Goal: Check status: Check status

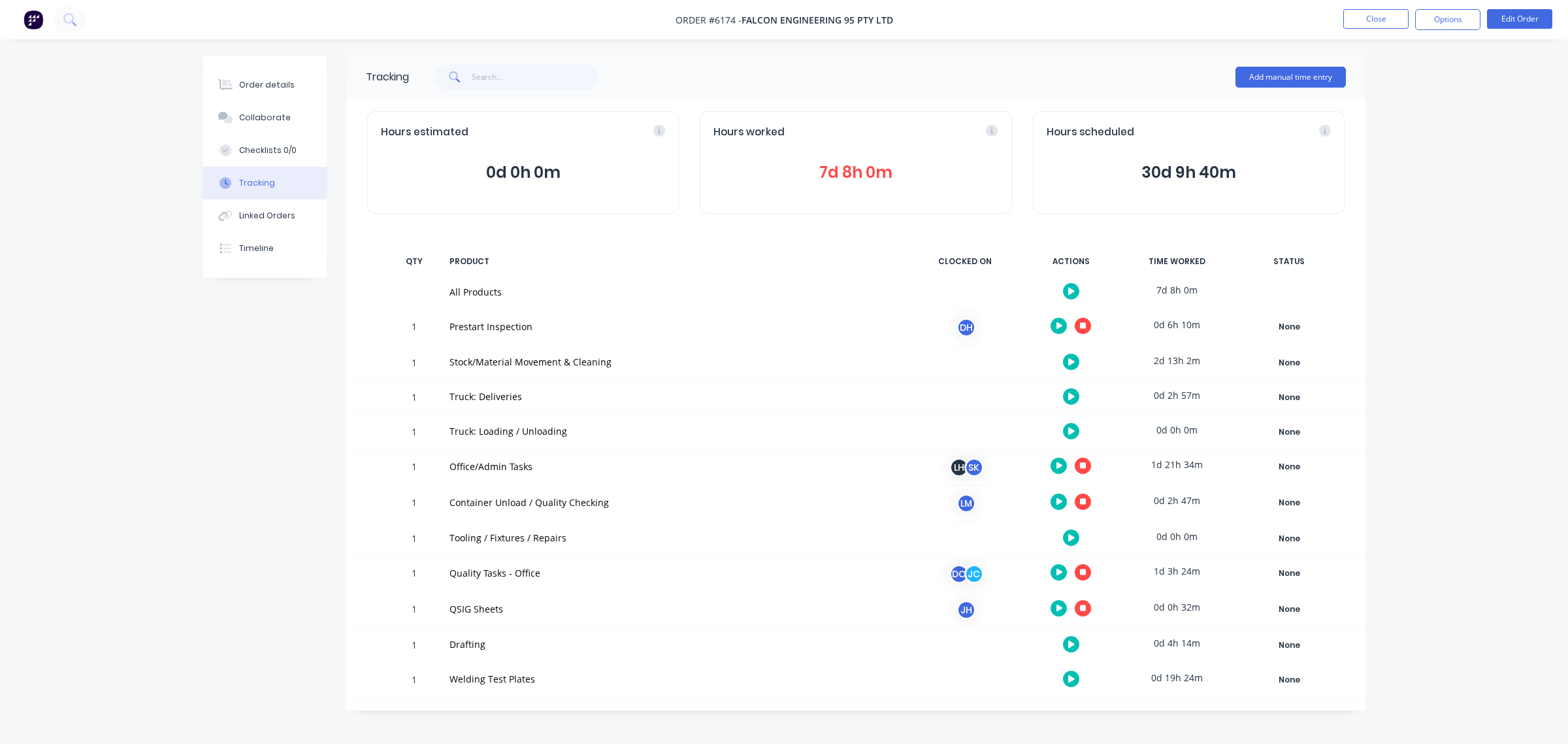
click at [1082, 609] on icon at bounding box center [1083, 608] width 7 height 7
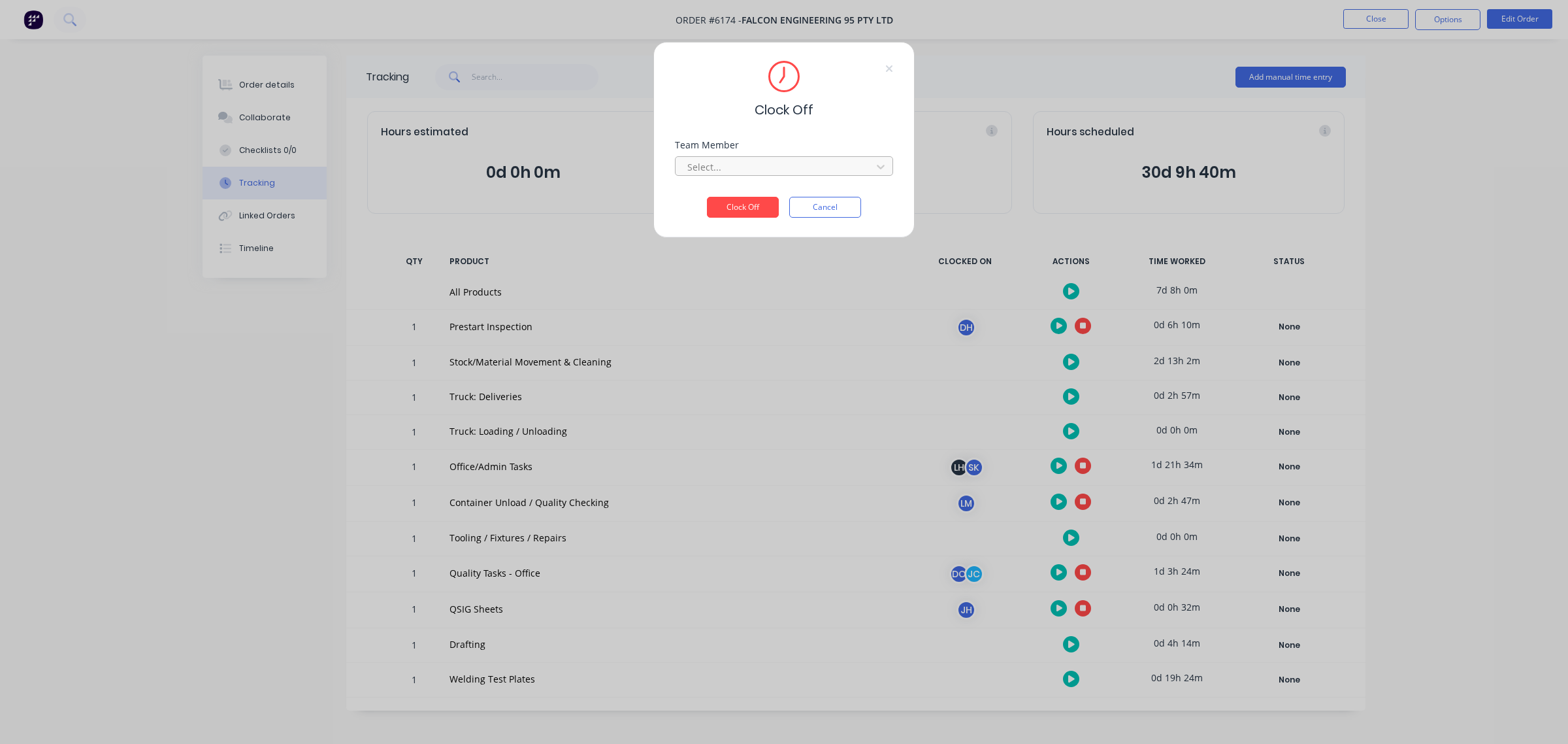
click at [768, 175] on div "Select..." at bounding box center [775, 167] width 187 height 19
click at [755, 171] on div at bounding box center [775, 167] width 179 height 16
click at [832, 217] on button "Cancel" at bounding box center [825, 207] width 72 height 21
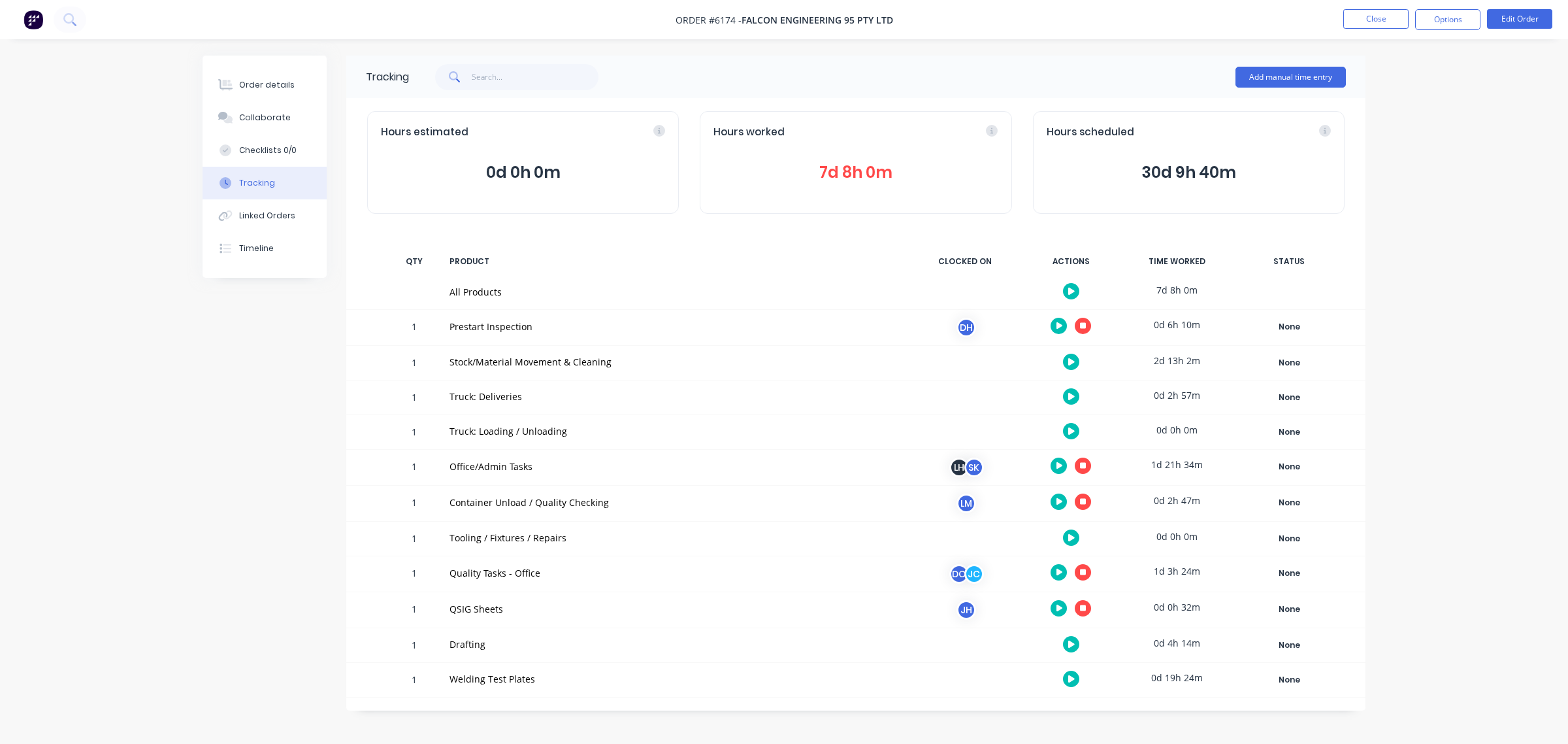
click at [1088, 570] on button at bounding box center [1082, 571] width 16 height 16
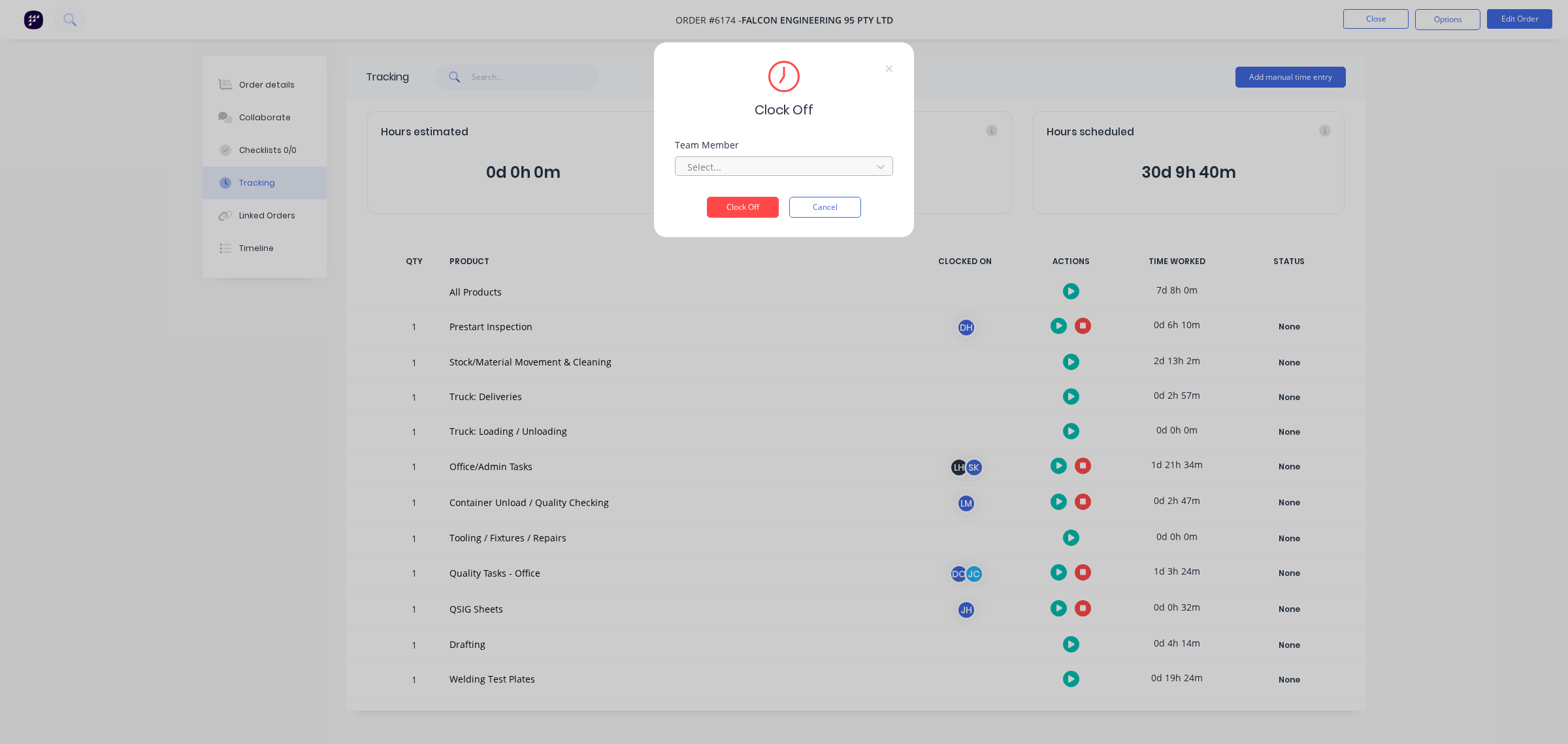
click at [800, 174] on div at bounding box center [775, 167] width 179 height 16
click at [778, 223] on div "[PERSON_NAME] (Quality)" at bounding box center [784, 220] width 219 height 24
click at [740, 211] on button "Clock Off" at bounding box center [743, 207] width 72 height 21
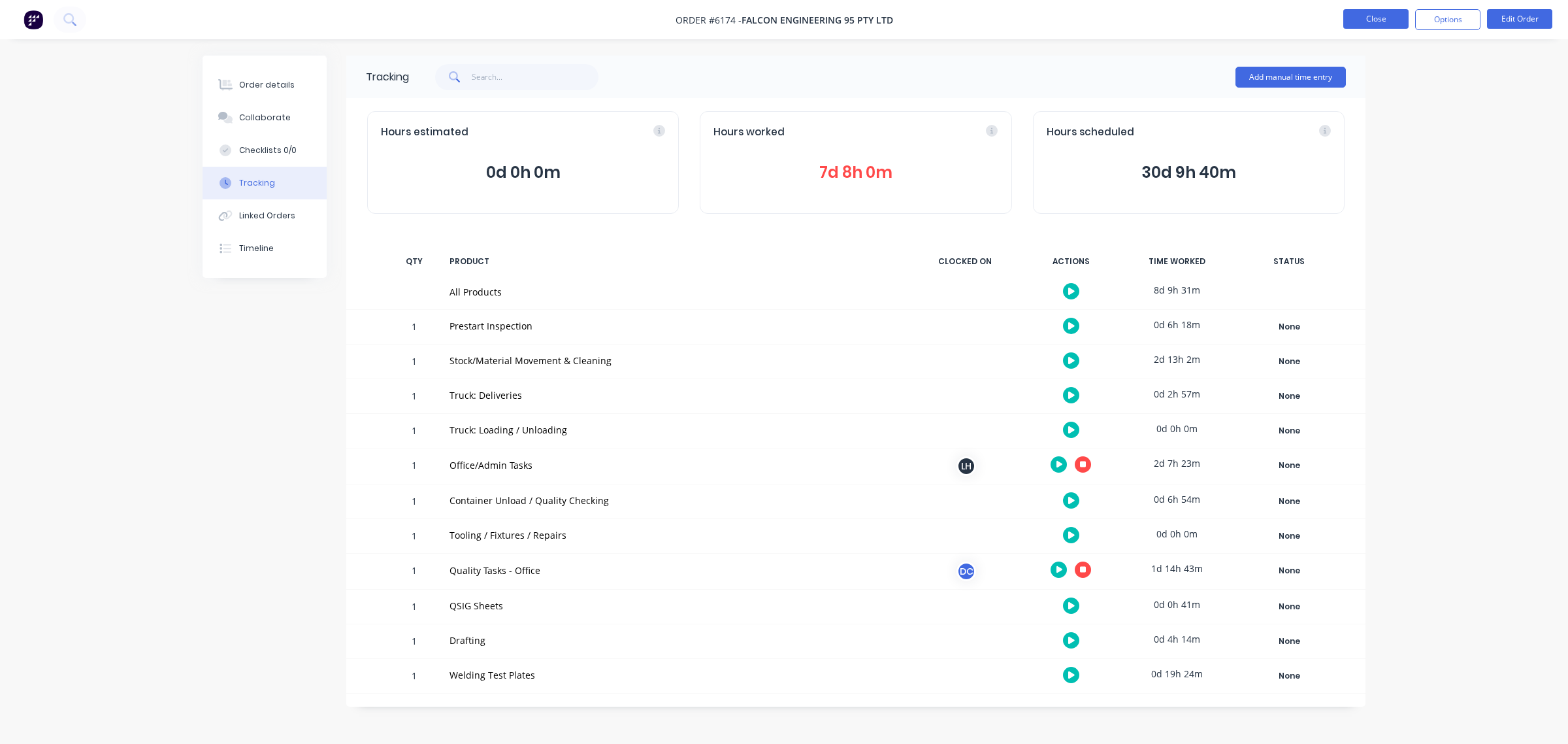
click at [1348, 21] on button "Close" at bounding box center [1376, 19] width 65 height 19
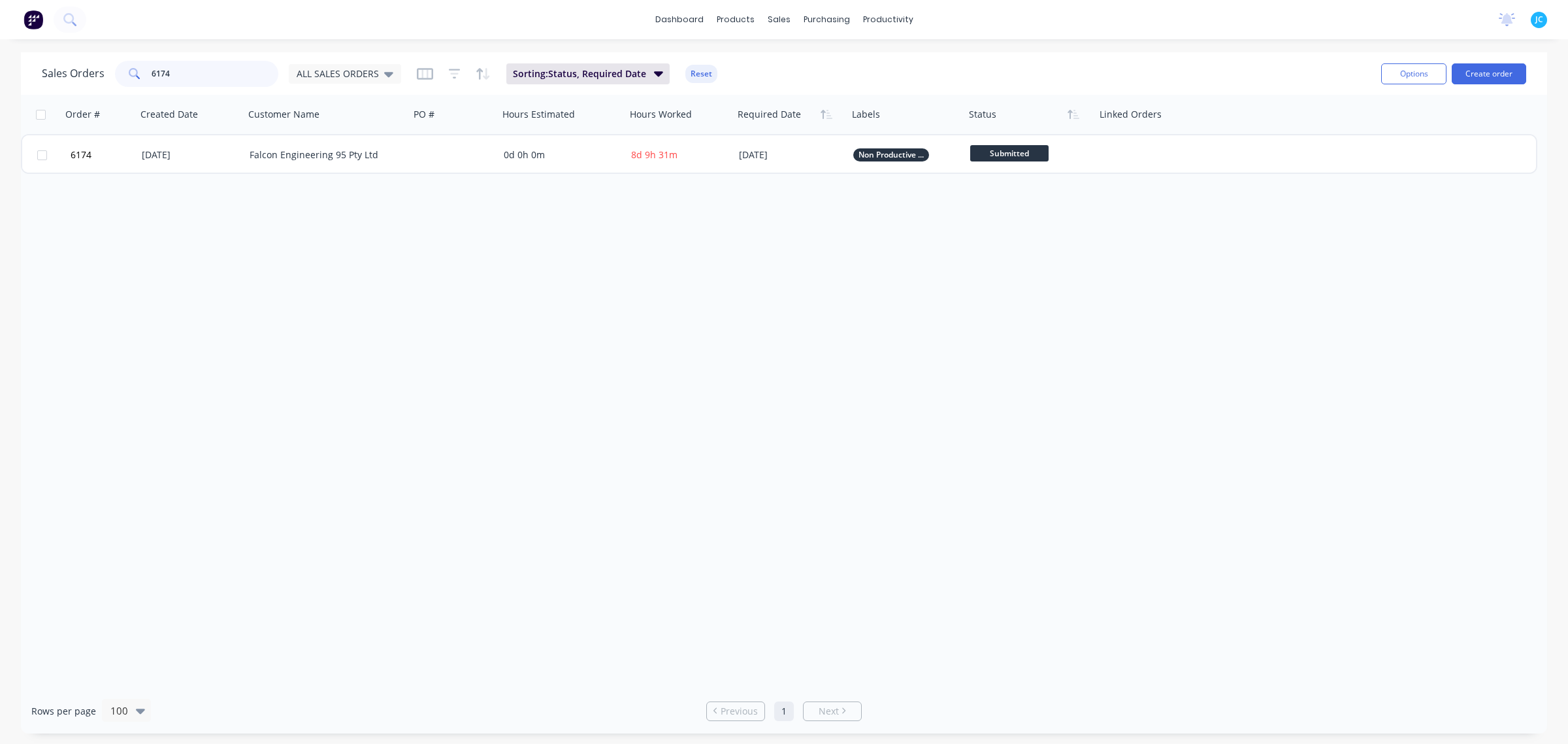
drag, startPoint x: 202, startPoint y: 69, endPoint x: 128, endPoint y: 67, distance: 74.0
click at [128, 67] on div "6174" at bounding box center [196, 73] width 163 height 26
type input "6000"
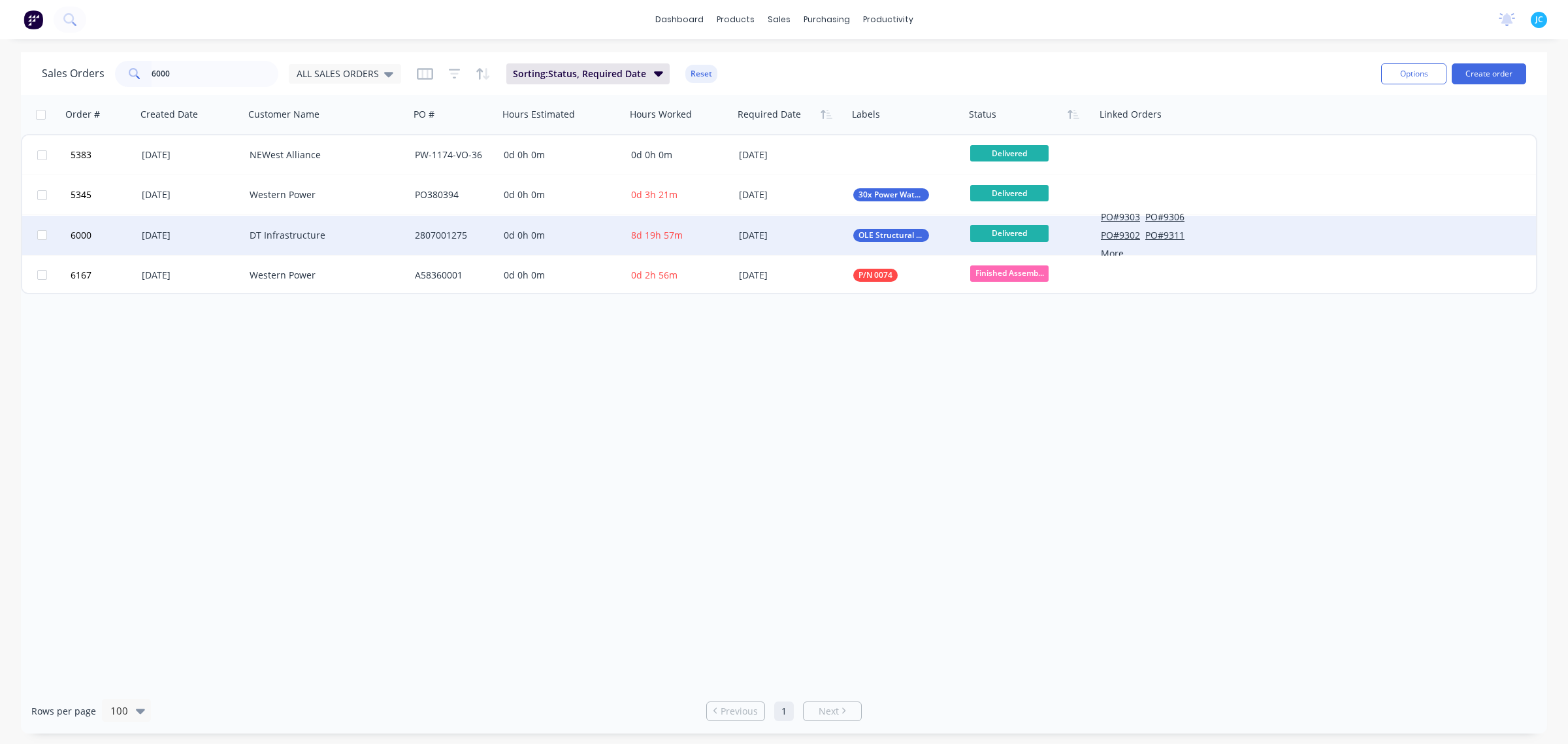
click at [198, 236] on div "[DATE]" at bounding box center [191, 236] width 98 height 13
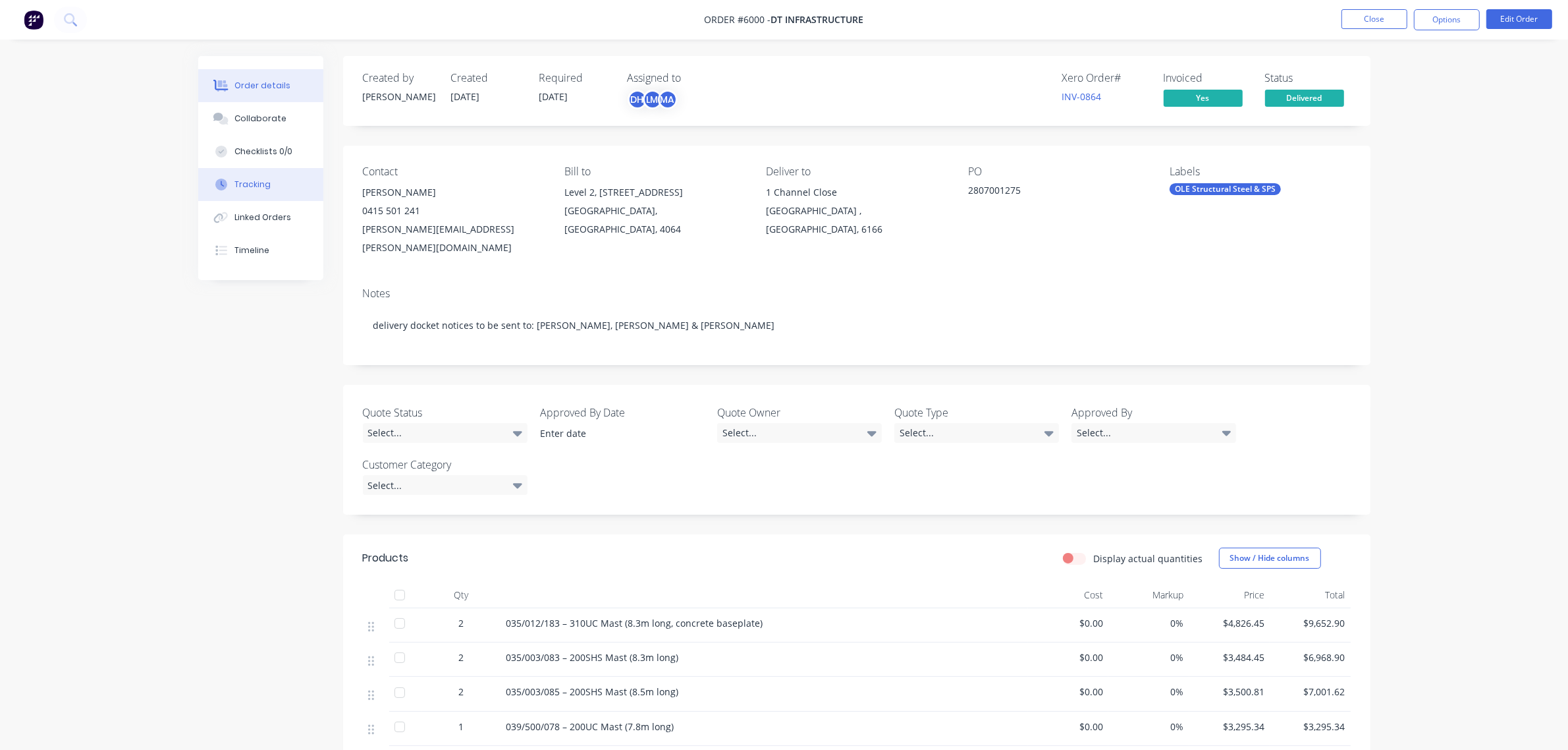
click at [257, 175] on button "Tracking" at bounding box center [261, 185] width 126 height 33
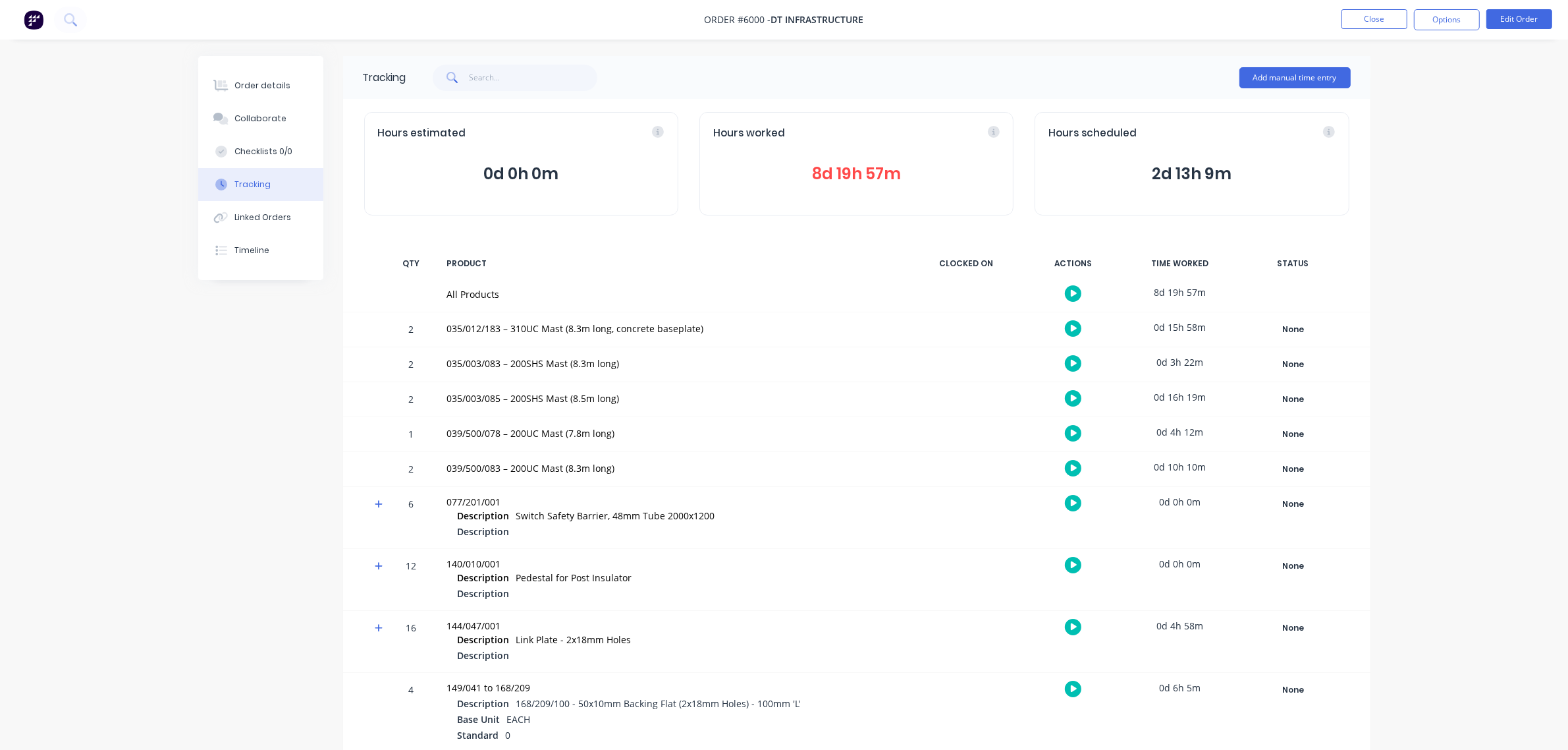
click at [1069, 292] on button at bounding box center [1072, 293] width 16 height 16
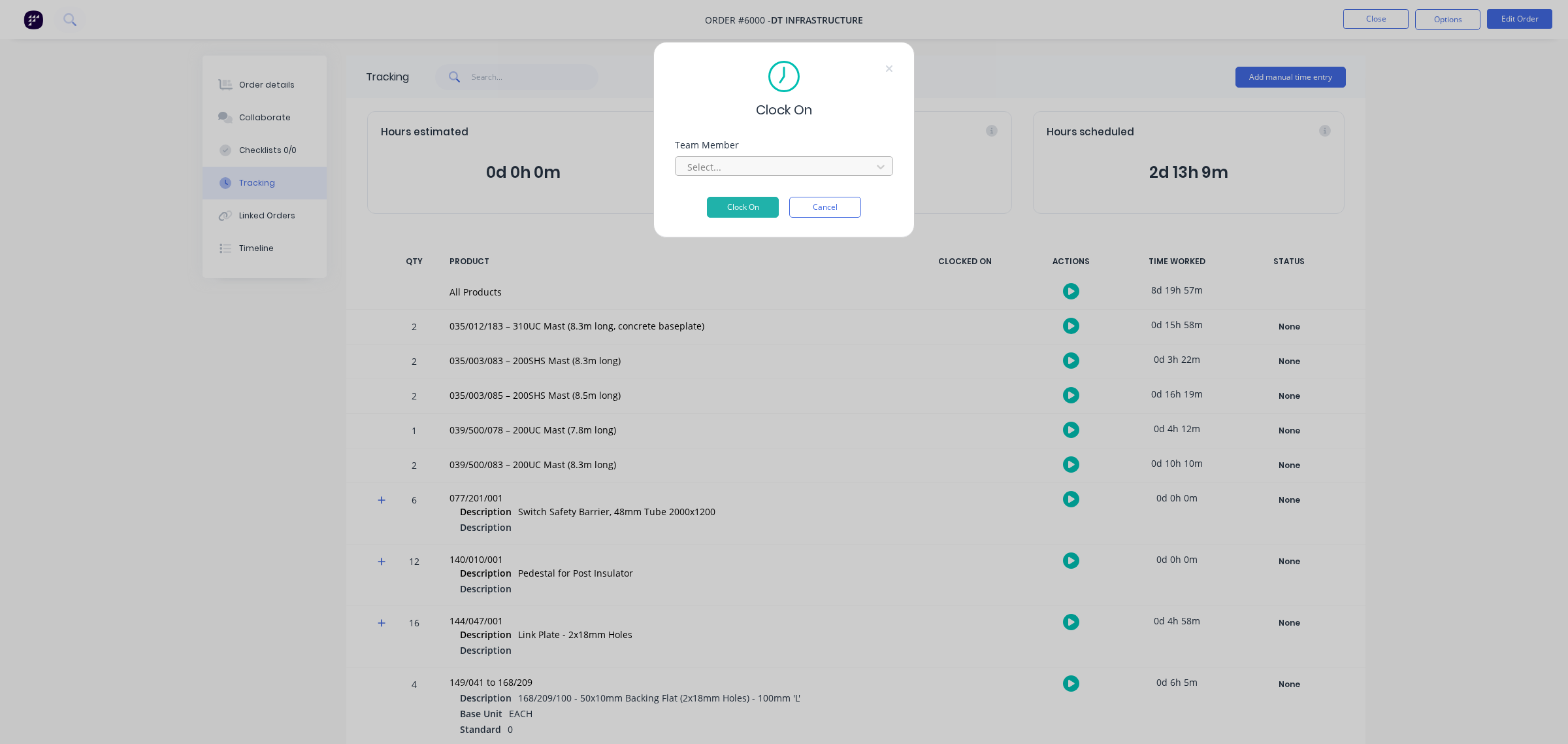
click at [742, 168] on div at bounding box center [775, 167] width 179 height 16
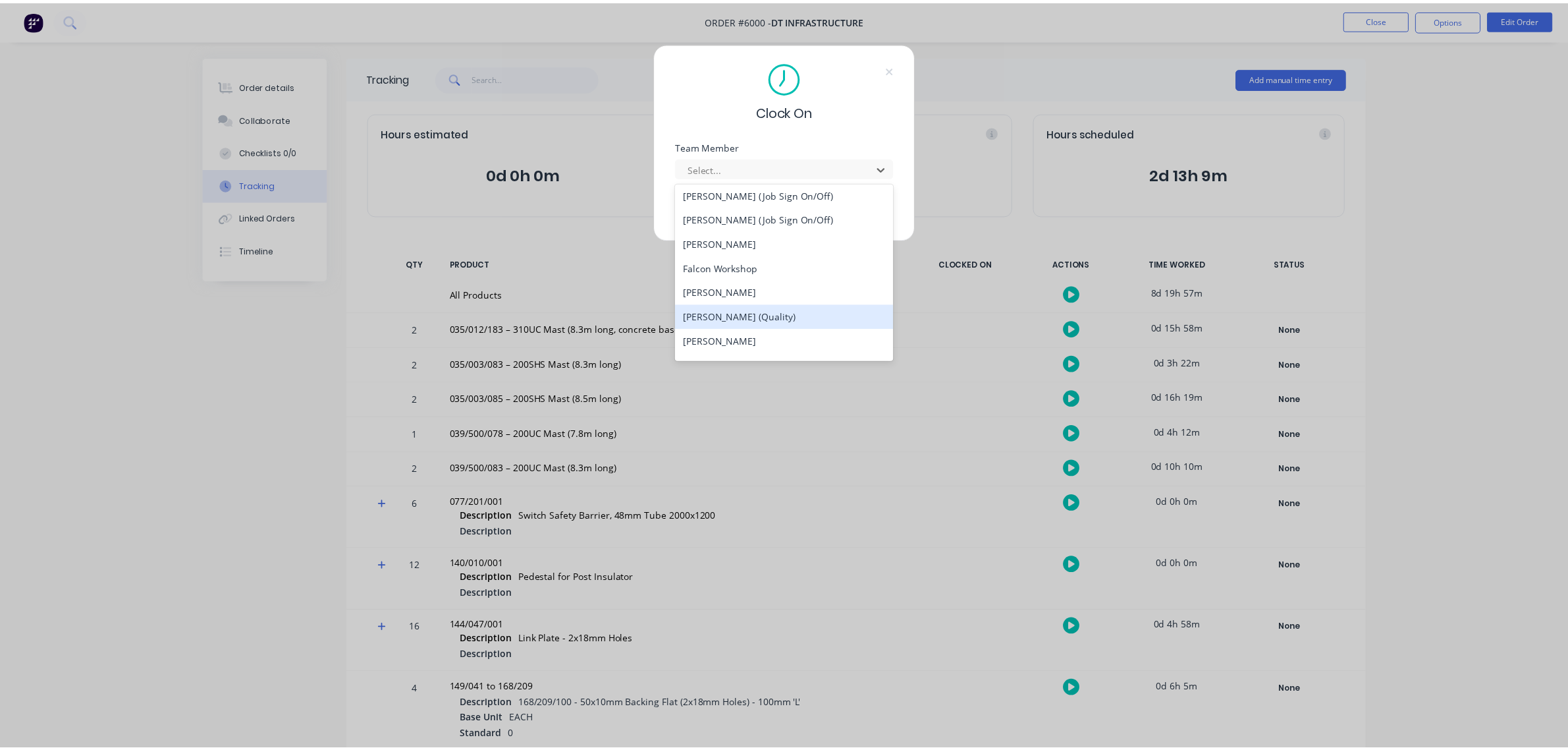
scroll to position [576, 0]
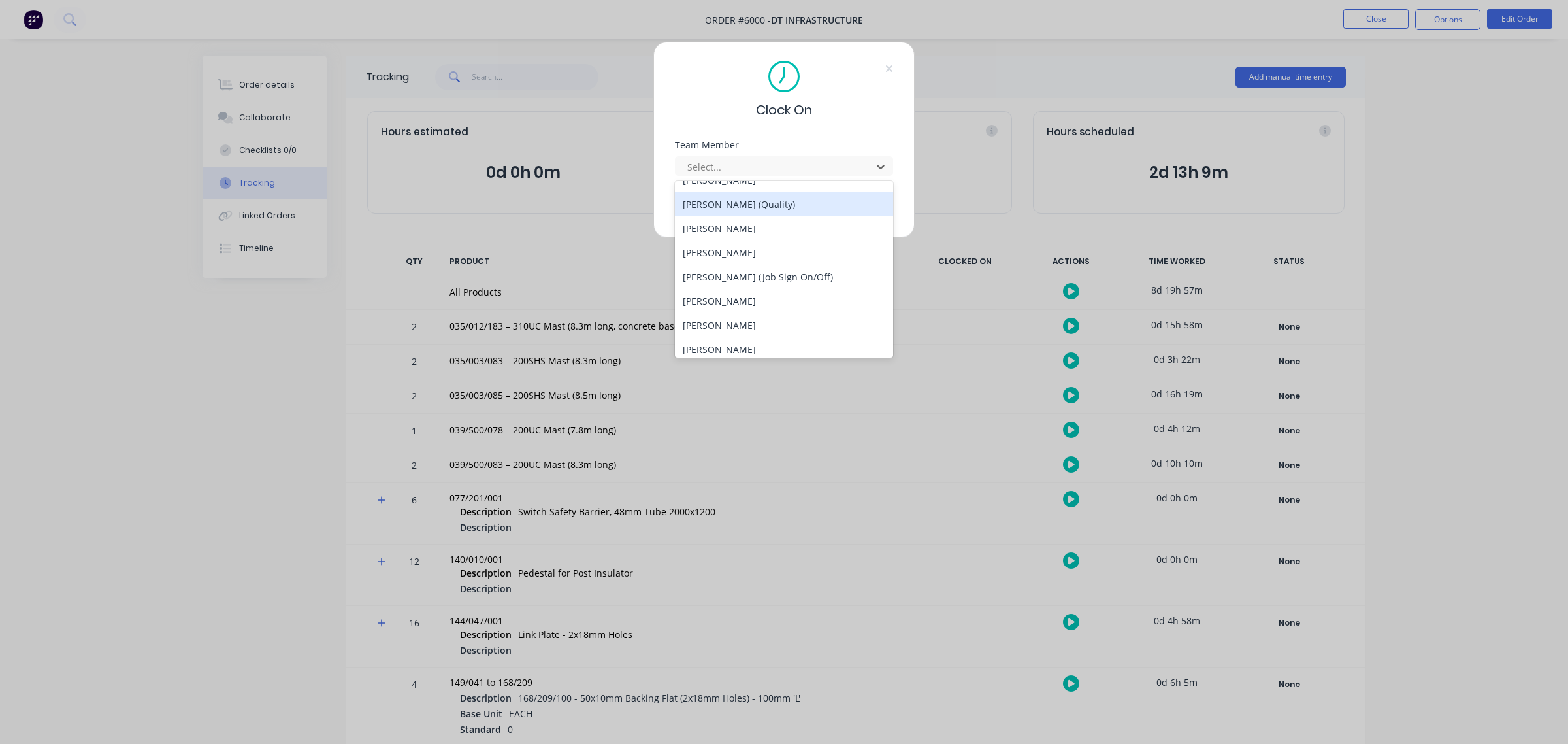
click at [749, 211] on div "[PERSON_NAME] (Quality)" at bounding box center [784, 203] width 219 height 24
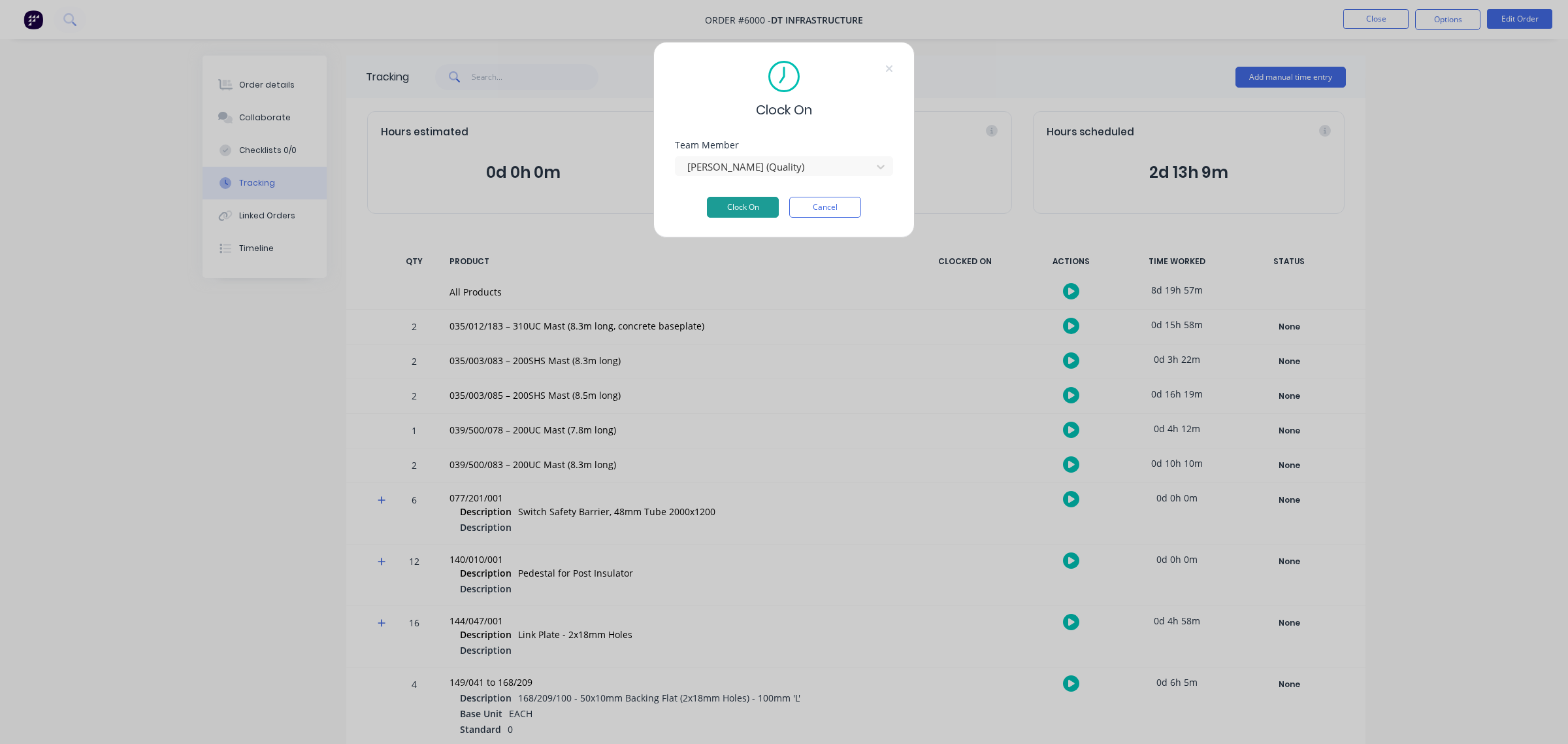
click at [732, 202] on button "Clock On" at bounding box center [743, 207] width 72 height 21
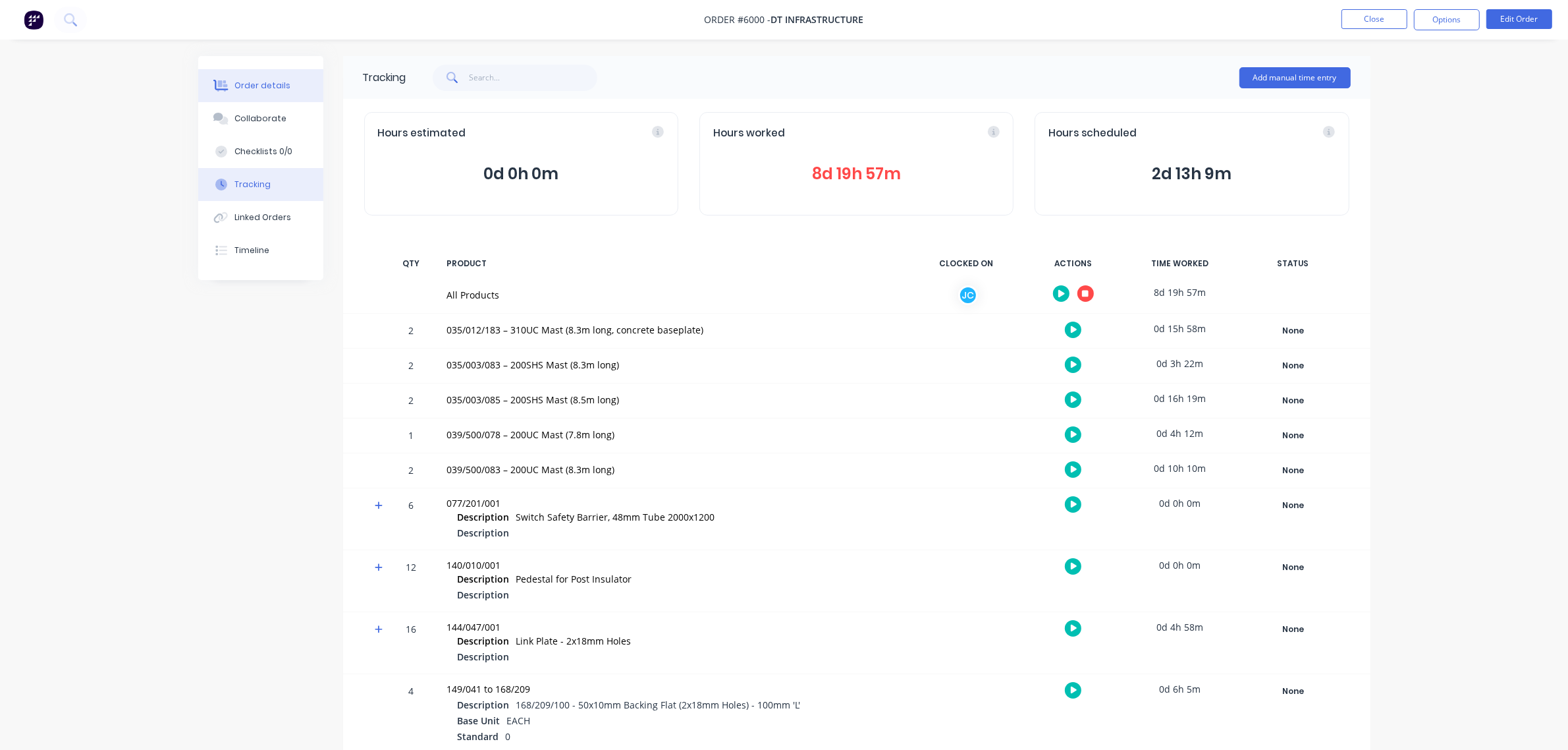
click at [271, 75] on button "Order details" at bounding box center [261, 86] width 126 height 33
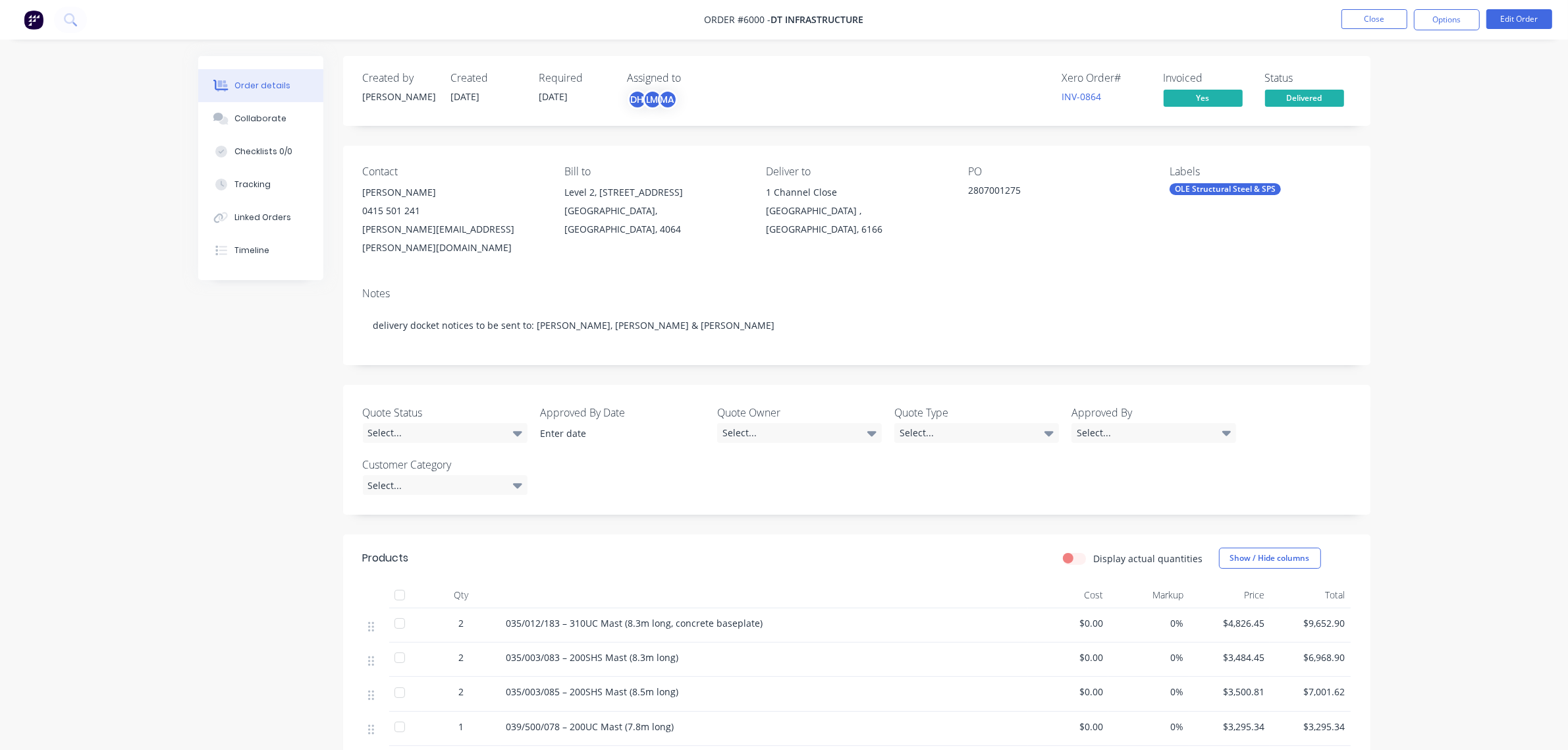
click at [1036, 192] on div "2807001275" at bounding box center [1050, 192] width 164 height 18
